Goal: Register for event/course

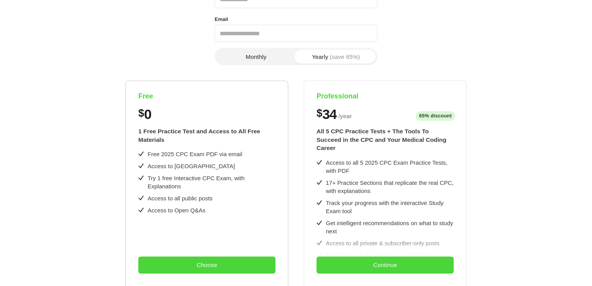
scroll to position [104, 0]
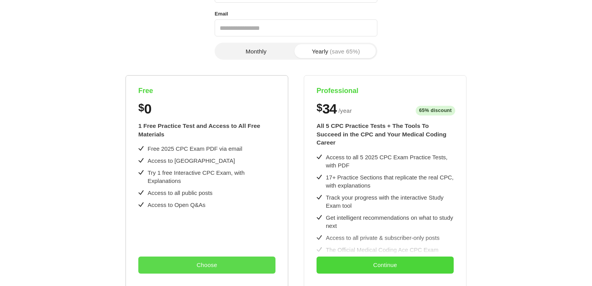
click at [190, 267] on button "Choose" at bounding box center [206, 264] width 137 height 17
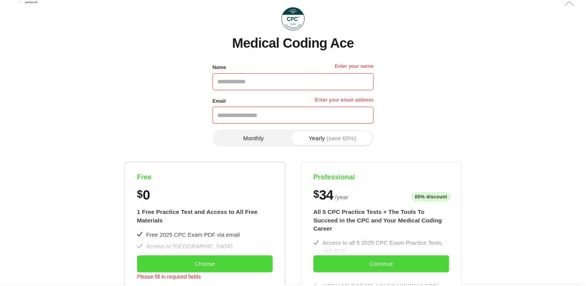
scroll to position [0, 0]
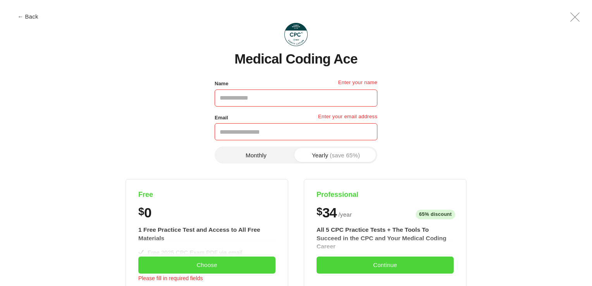
click at [247, 100] on input "Name" at bounding box center [295, 97] width 163 height 17
type input "**********"
click at [219, 124] on input "Email" at bounding box center [295, 131] width 163 height 17
type input "**********"
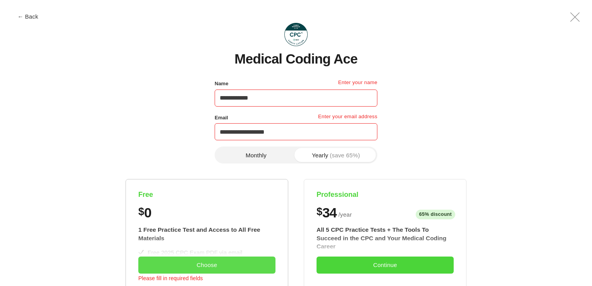
click at [189, 262] on button "Choose" at bounding box center [206, 264] width 137 height 17
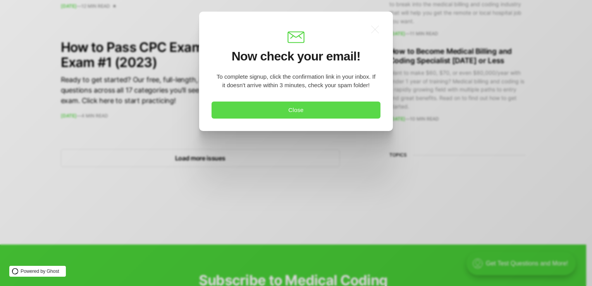
click at [287, 106] on button "Close" at bounding box center [295, 109] width 169 height 17
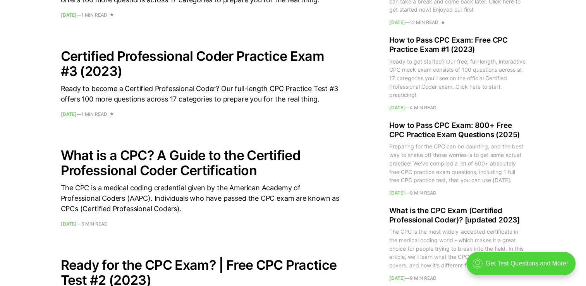
scroll to position [810, 0]
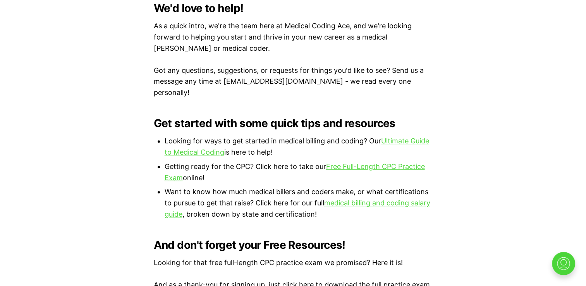
scroll to position [434, 0]
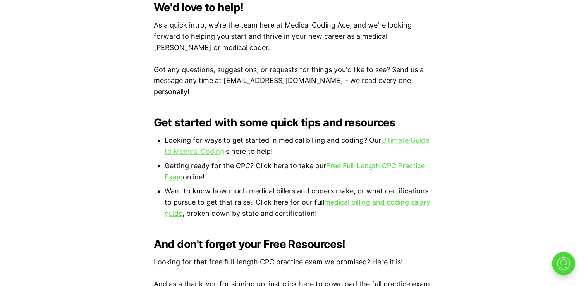
click at [411, 136] on link "Ultimate Guide to Medical Coding" at bounding box center [297, 145] width 264 height 19
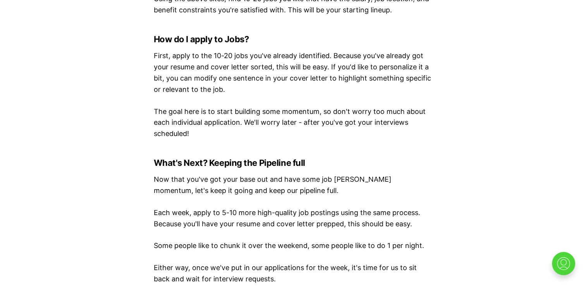
scroll to position [3797, 0]
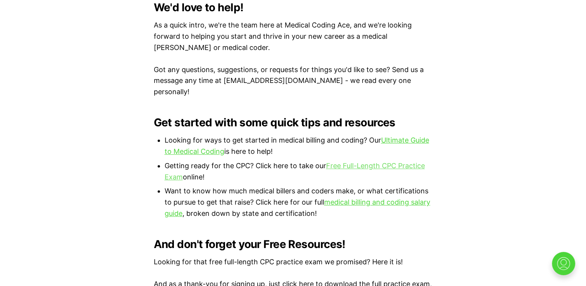
click at [357, 161] on link "Free Full-Length CPC Practice Exam" at bounding box center [295, 170] width 260 height 19
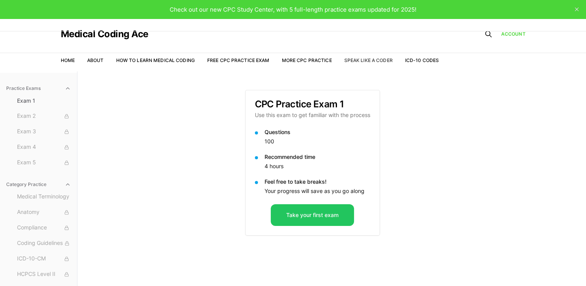
click at [372, 58] on link "Speak Like a Coder" at bounding box center [368, 60] width 48 height 6
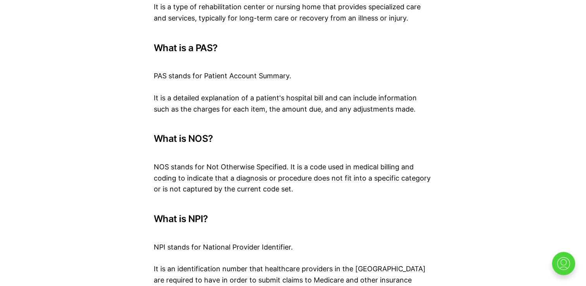
scroll to position [2786, 0]
